Goal: Go to known website: Access a specific website the user already knows

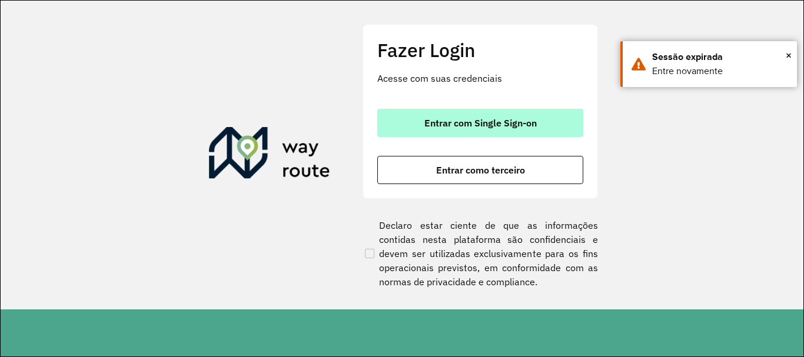
click at [508, 119] on span "Entrar com Single Sign-on" at bounding box center [480, 122] width 112 height 9
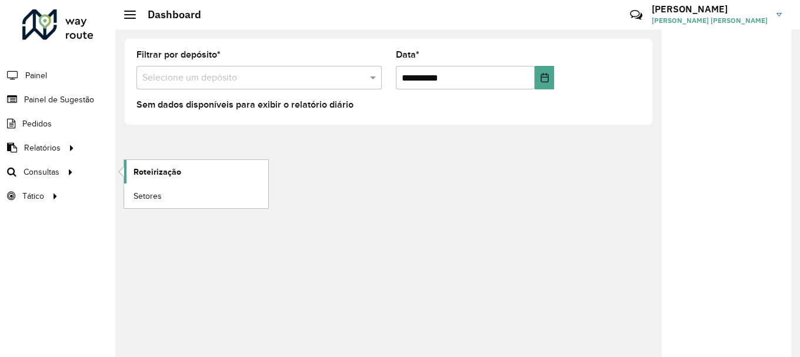
click at [157, 170] on span "Roteirização" at bounding box center [158, 172] width 48 height 12
